Goal: Task Accomplishment & Management: Manage account settings

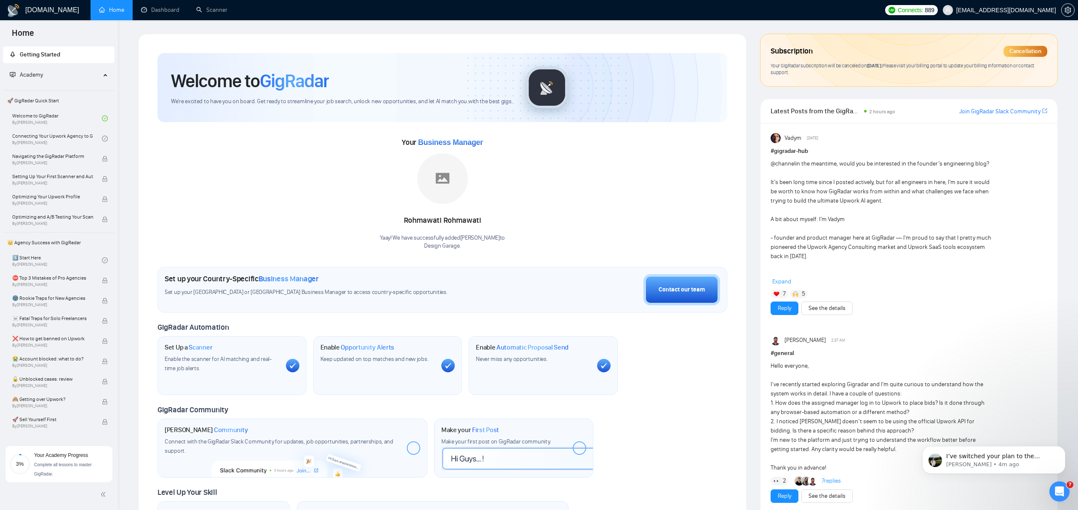
scroll to position [7, 0]
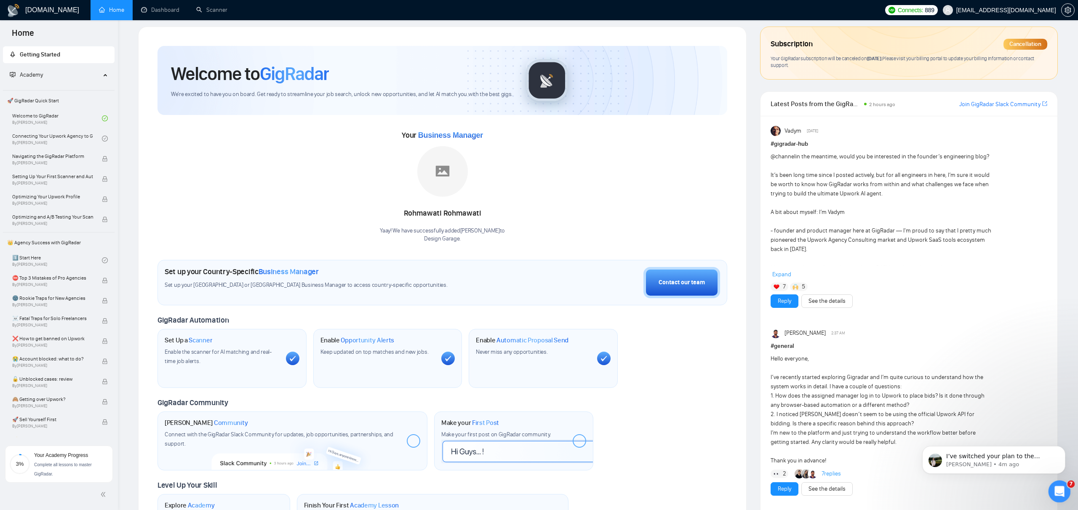
click at [1056, 487] on icon "Open Intercom Messenger" at bounding box center [1058, 490] width 14 height 14
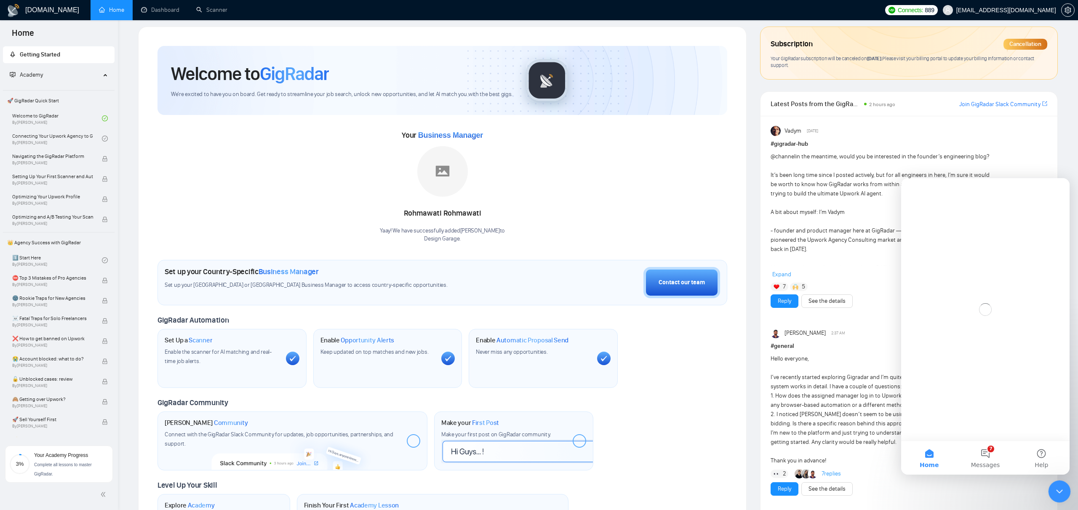
scroll to position [0, 0]
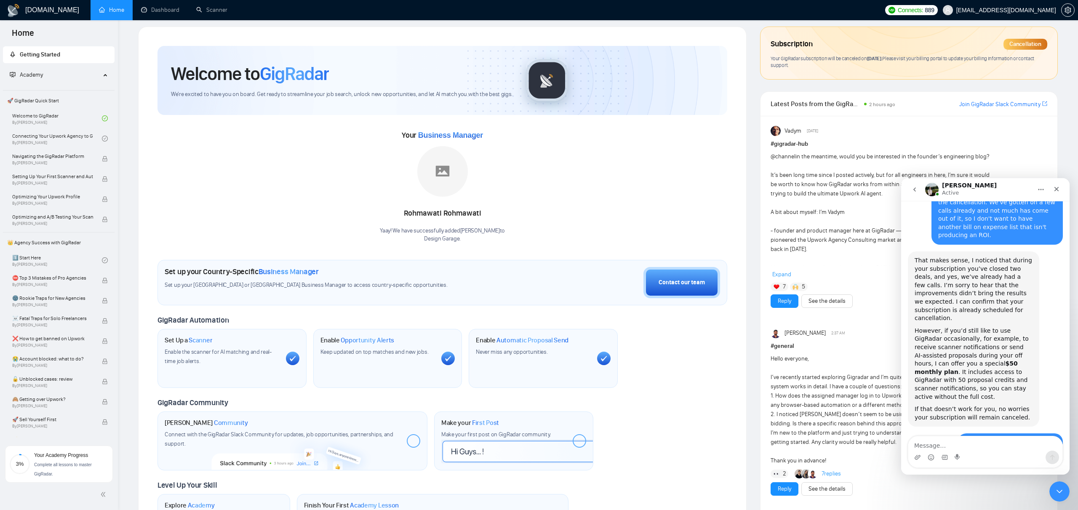
scroll to position [1336, 0]
click at [1043, 10] on span "[EMAIL_ADDRESS][DOMAIN_NAME]" at bounding box center [1006, 10] width 100 height 0
click at [1062, 10] on span "setting" at bounding box center [1067, 10] width 13 height 7
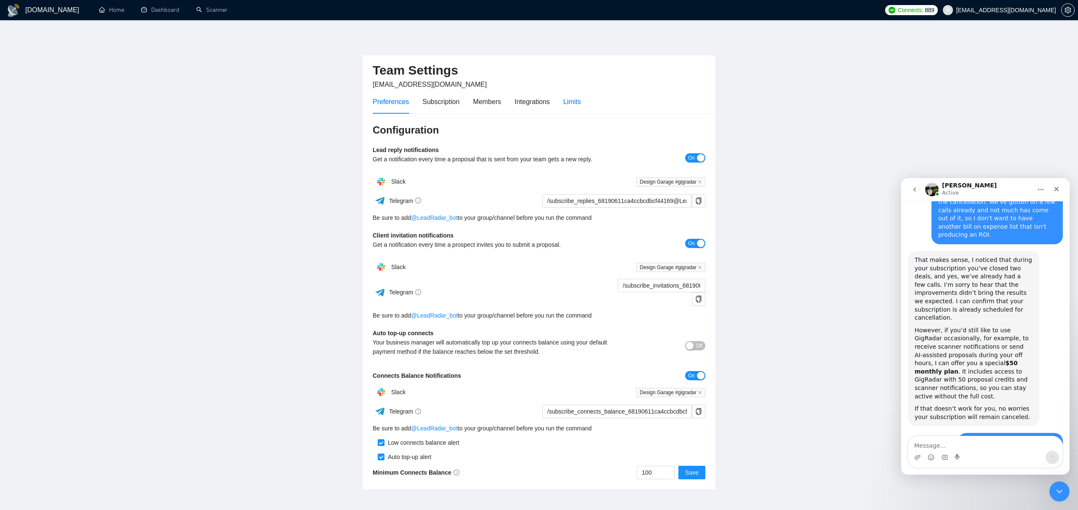
click at [577, 102] on div "Limits" at bounding box center [572, 101] width 18 height 11
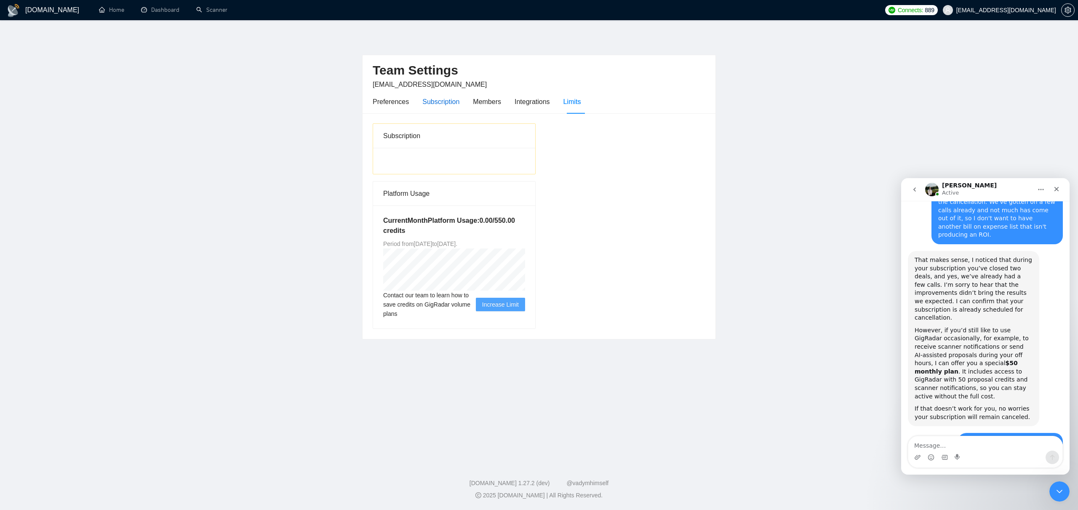
click at [435, 101] on div "Subscription" at bounding box center [440, 101] width 37 height 11
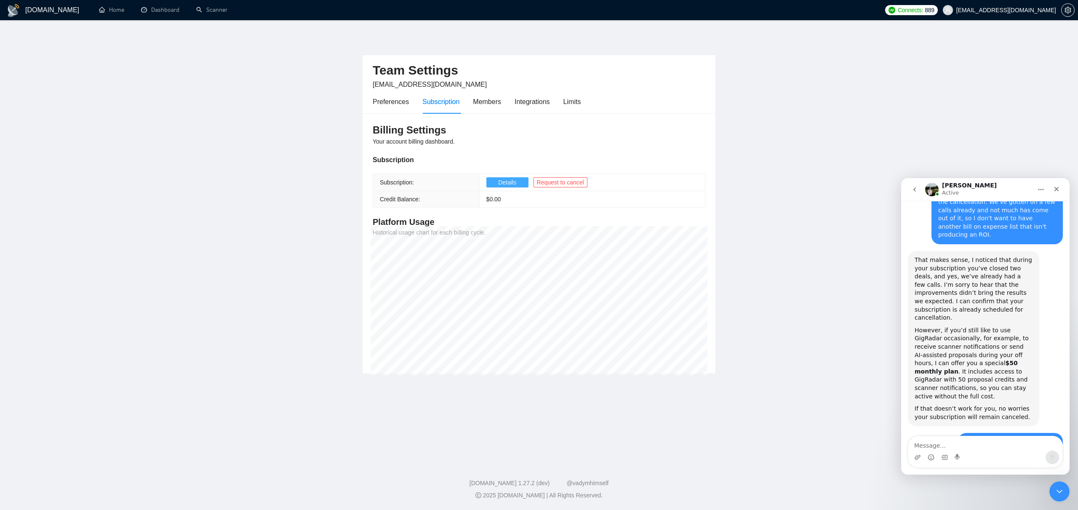
click at [499, 181] on span "Details" at bounding box center [507, 182] width 18 height 9
